Goal: Book appointment/travel/reservation

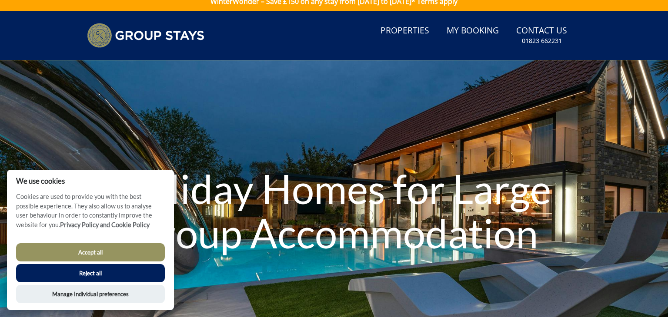
scroll to position [9, 0]
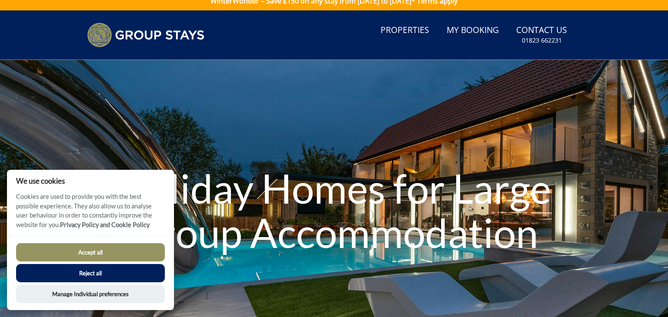
click at [135, 253] on button "Accept all" at bounding box center [90, 252] width 149 height 18
checkbox input "true"
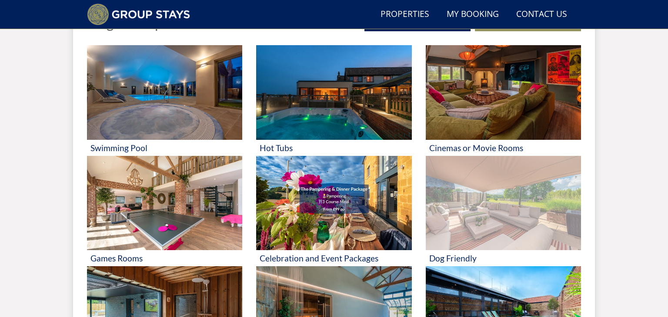
scroll to position [395, 0]
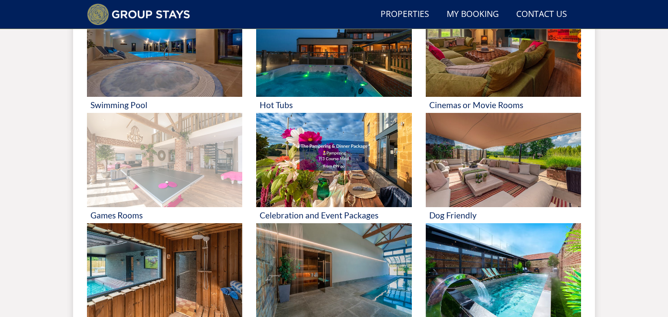
click at [217, 179] on img at bounding box center [164, 160] width 155 height 95
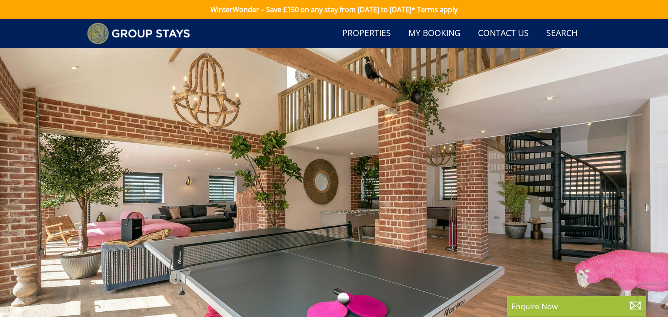
scroll to position [277, 0]
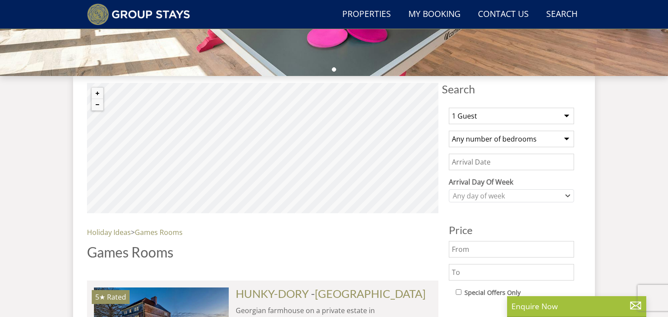
click at [498, 114] on select "1 Guest 2 Guests 3 Guests 4 Guests 5 Guests 6 Guests 7 Guests 8 Guests 9 Guests…" at bounding box center [511, 116] width 125 height 17
select select "10"
click at [449, 108] on select "1 Guest 2 Guests 3 Guests 4 Guests 5 Guests 6 Guests 7 Guests 8 Guests 9 Guests…" at bounding box center [511, 116] width 125 height 17
click at [500, 137] on select "Any number of bedrooms 4 Bedrooms 5 Bedrooms 6 Bedrooms 7 Bedrooms 8 Bedrooms 9…" at bounding box center [511, 139] width 125 height 17
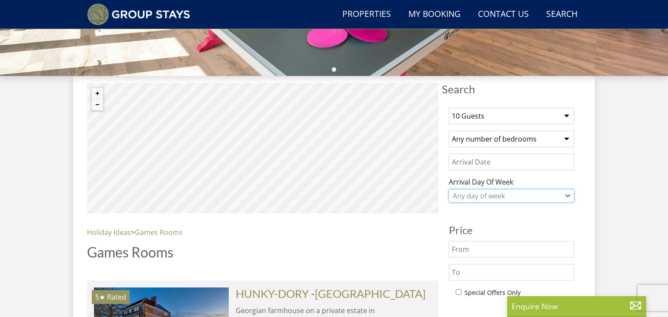
click at [498, 195] on div "Any day of week" at bounding box center [506, 196] width 113 height 10
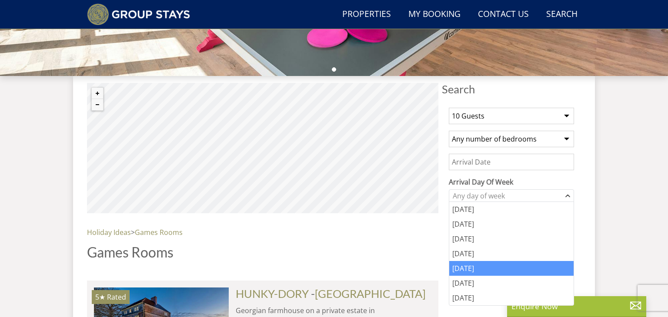
click at [470, 269] on div "[DATE]" at bounding box center [511, 268] width 124 height 15
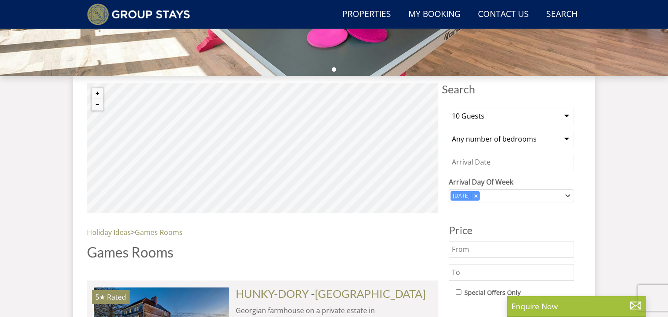
click at [494, 166] on input "Date" at bounding box center [511, 162] width 125 height 17
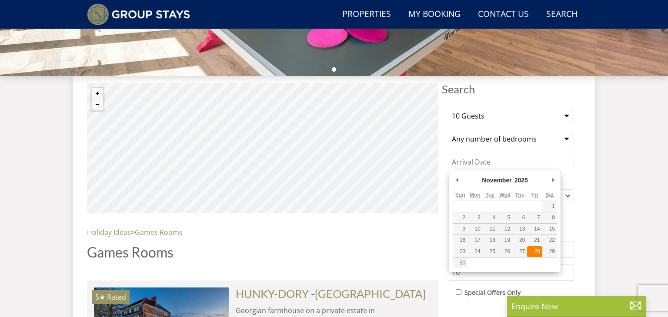
type input "[DATE]"
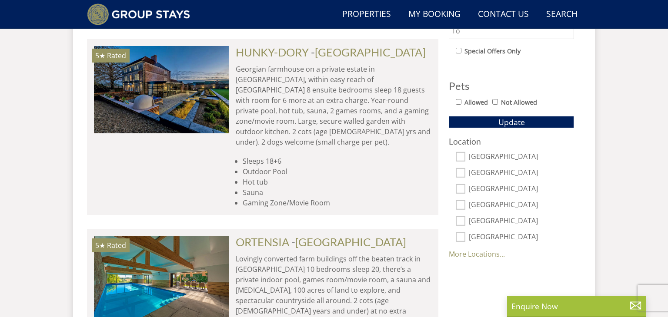
scroll to position [528, 0]
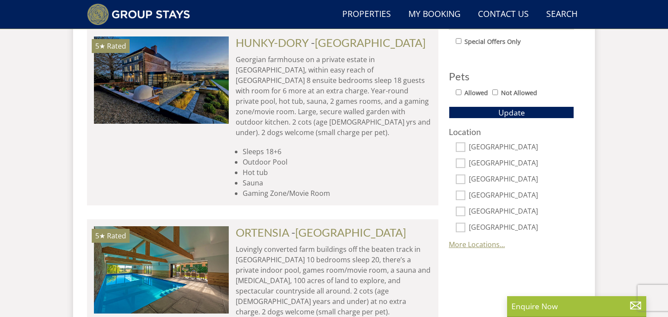
click at [482, 243] on link "More Locations..." at bounding box center [477, 245] width 56 height 10
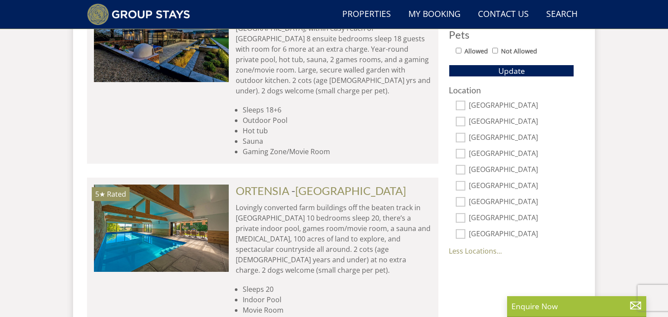
scroll to position [571, 0]
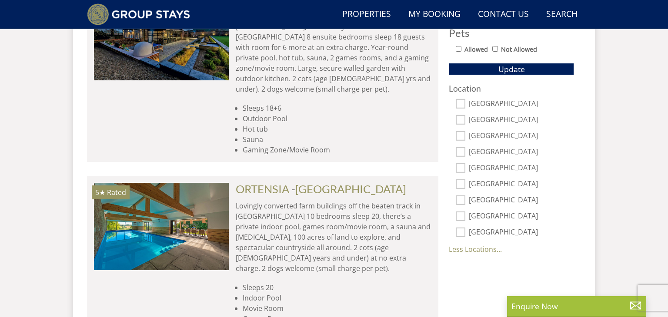
click at [483, 253] on div "Location [GEOGRAPHIC_DATA] [GEOGRAPHIC_DATA][PERSON_NAME][GEOGRAPHIC_DATA] [GEO…" at bounding box center [511, 169] width 125 height 171
